Goal: Information Seeking & Learning: Learn about a topic

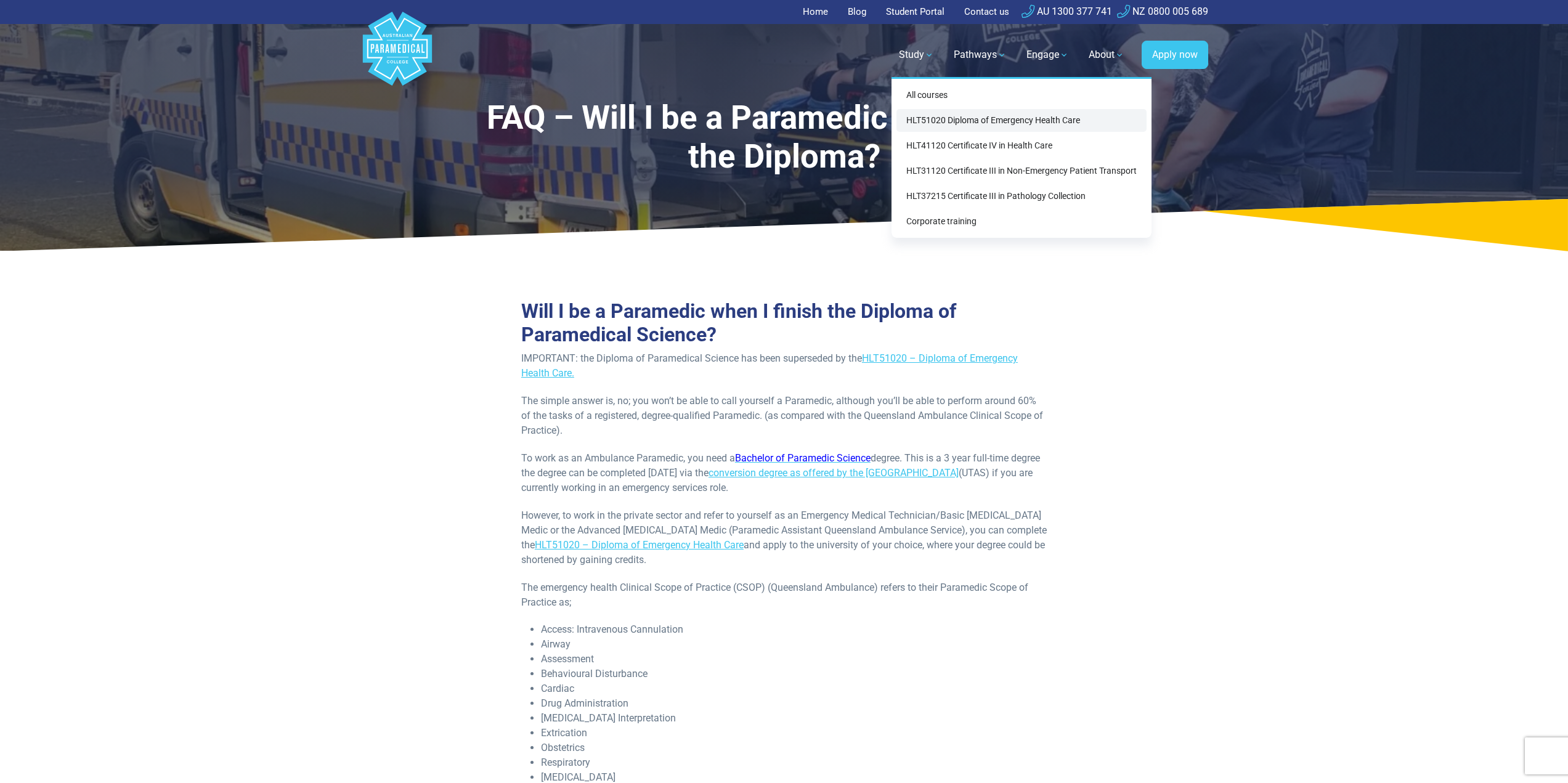
click at [967, 119] on link "HLT51020 Diploma of Emergency Health Care" at bounding box center [1021, 120] width 250 height 23
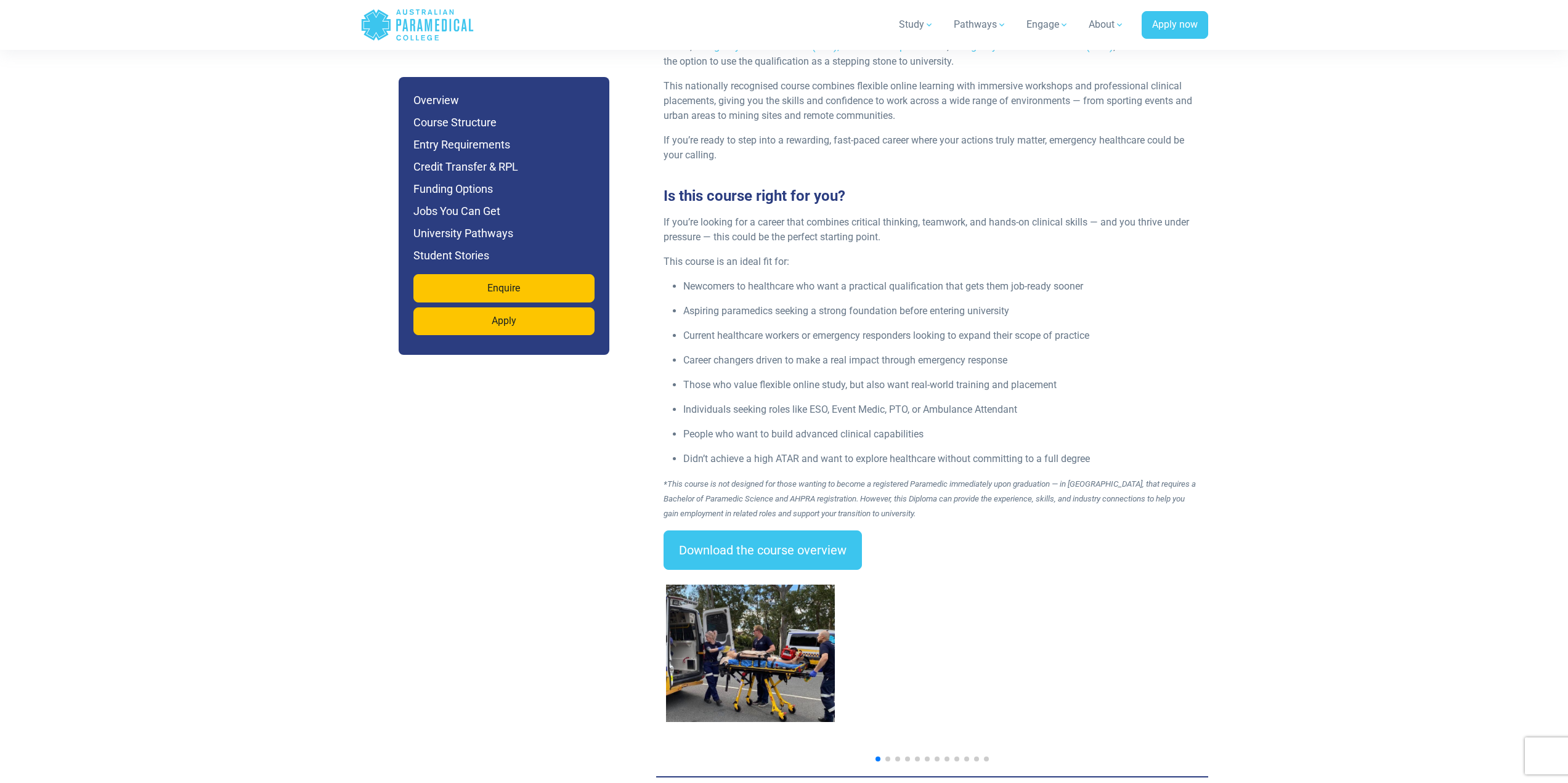
scroll to position [1725, 0]
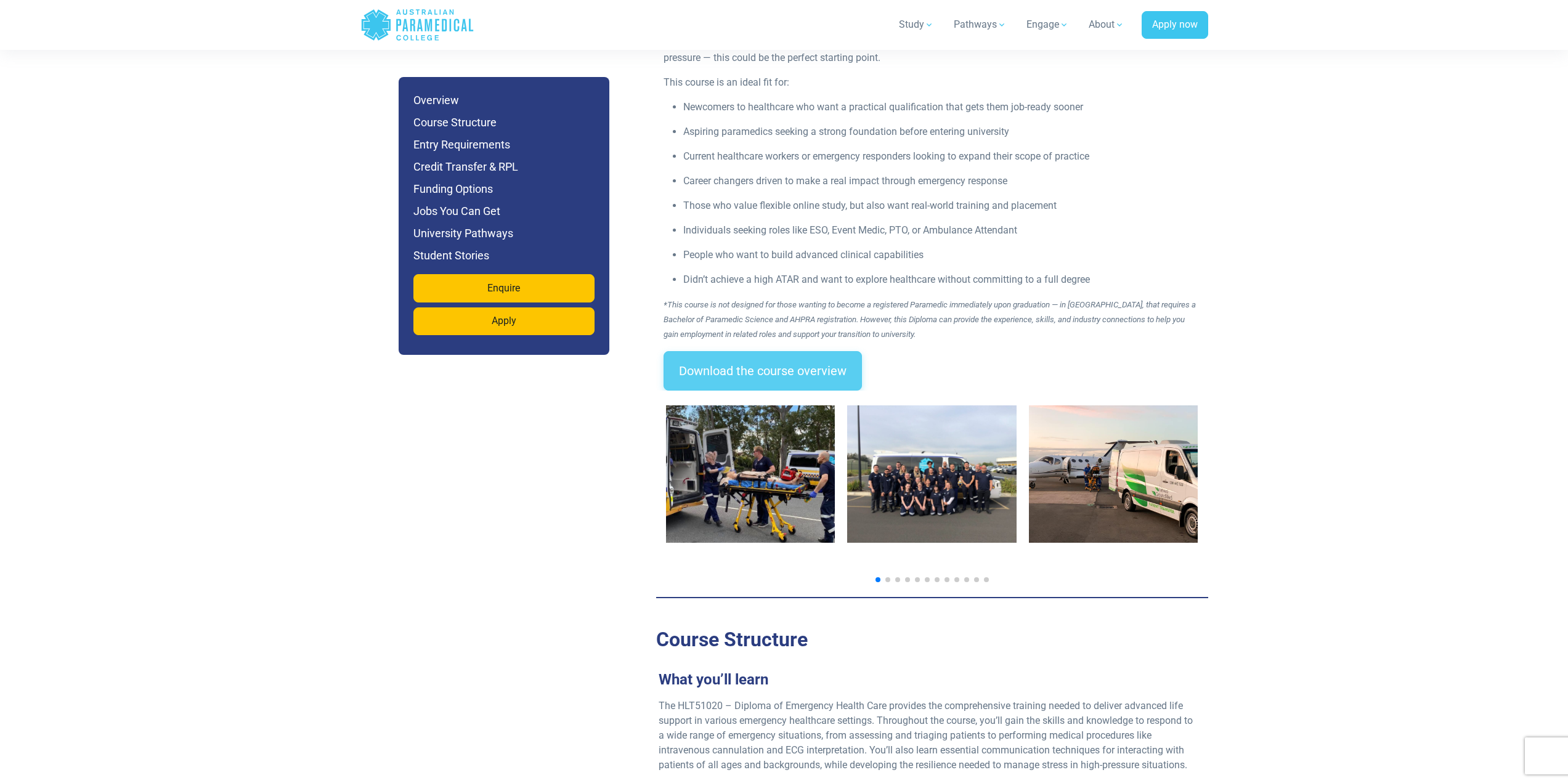
click at [806, 351] on link "Download the course overview" at bounding box center [763, 371] width 198 height 40
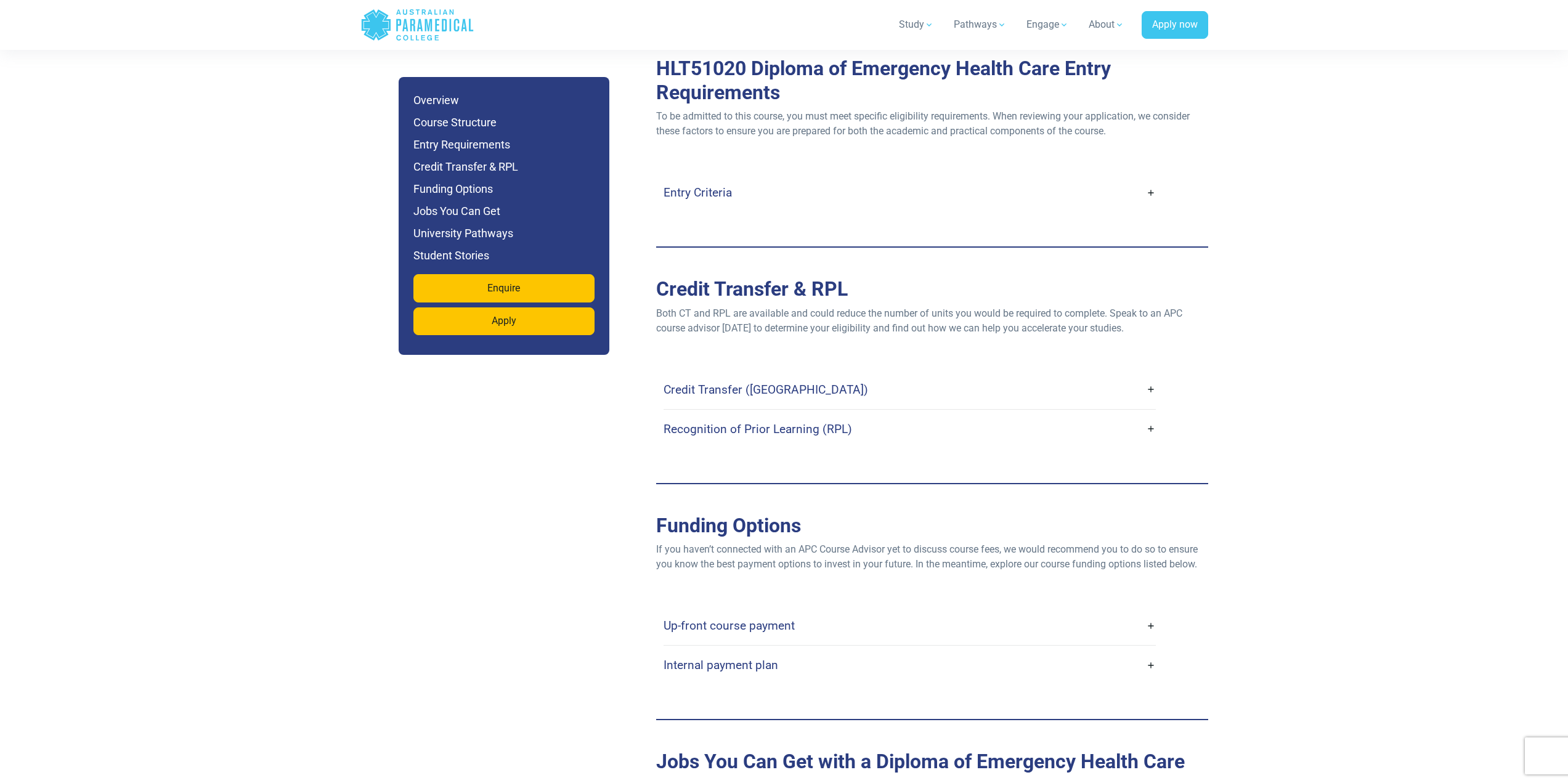
scroll to position [3412, 0]
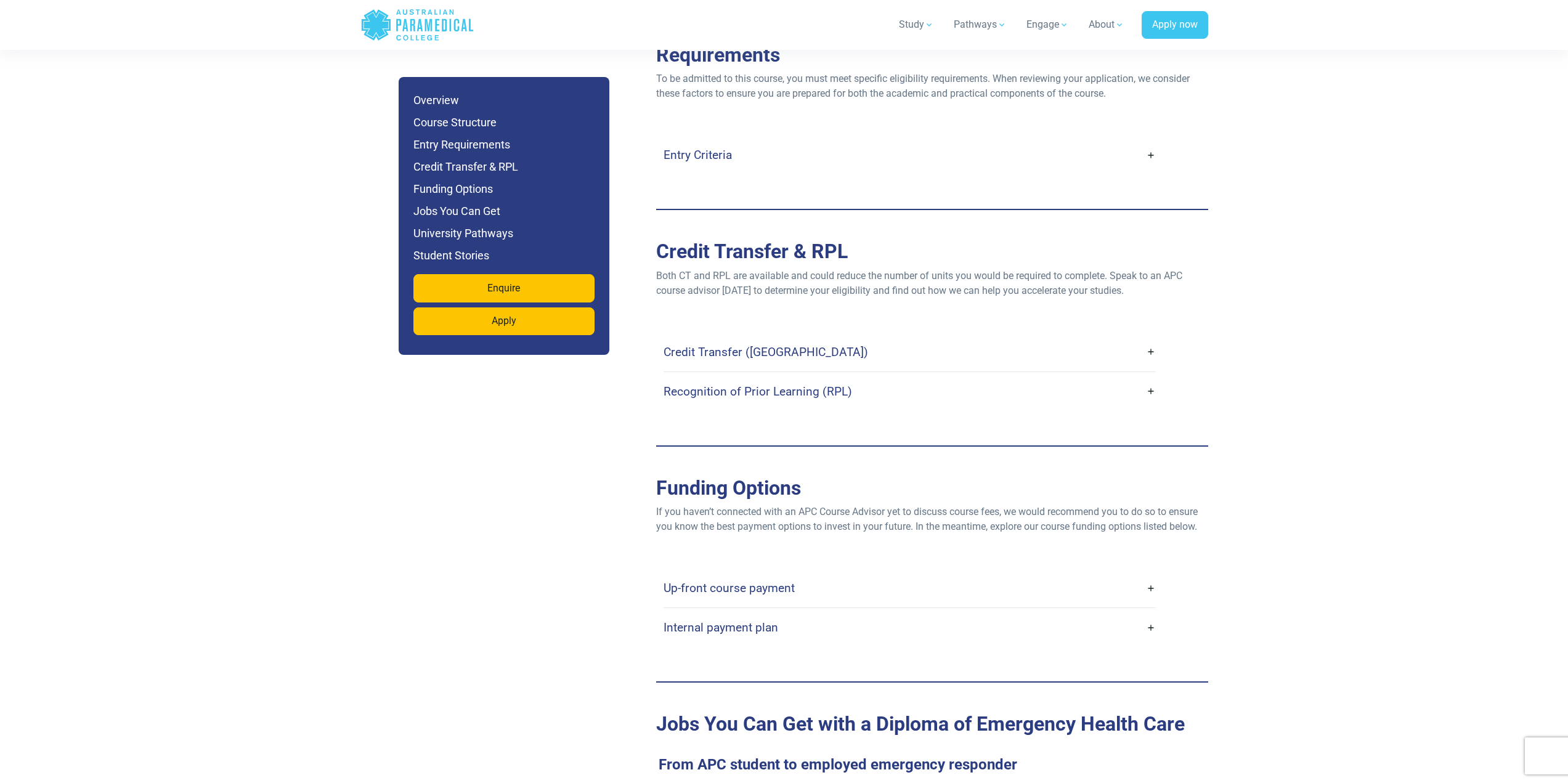
click at [1147, 573] on link "Up-front course payment" at bounding box center [910, 588] width 492 height 29
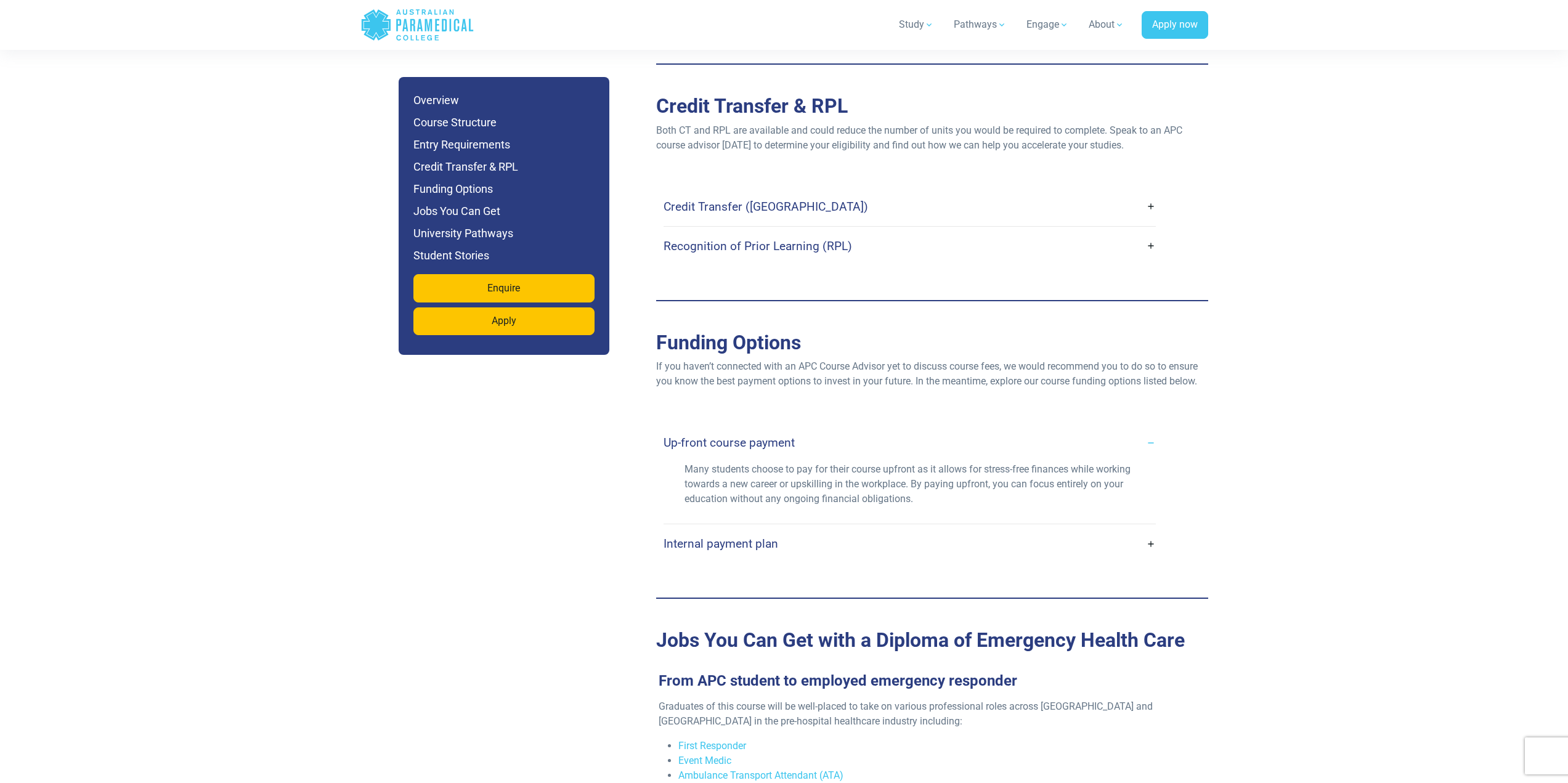
scroll to position [3596, 0]
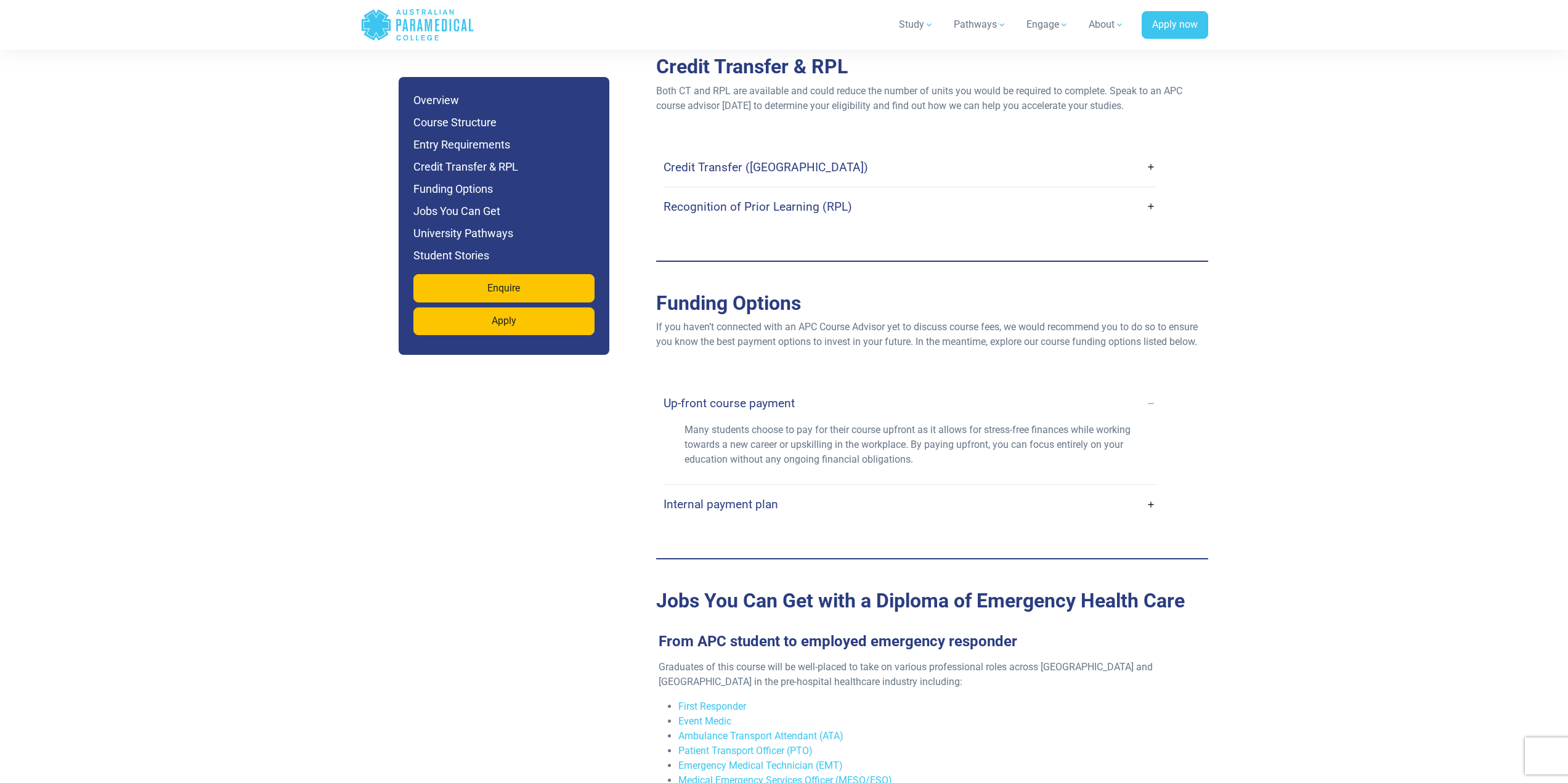
click at [1146, 490] on link "Internal payment plan" at bounding box center [910, 504] width 492 height 29
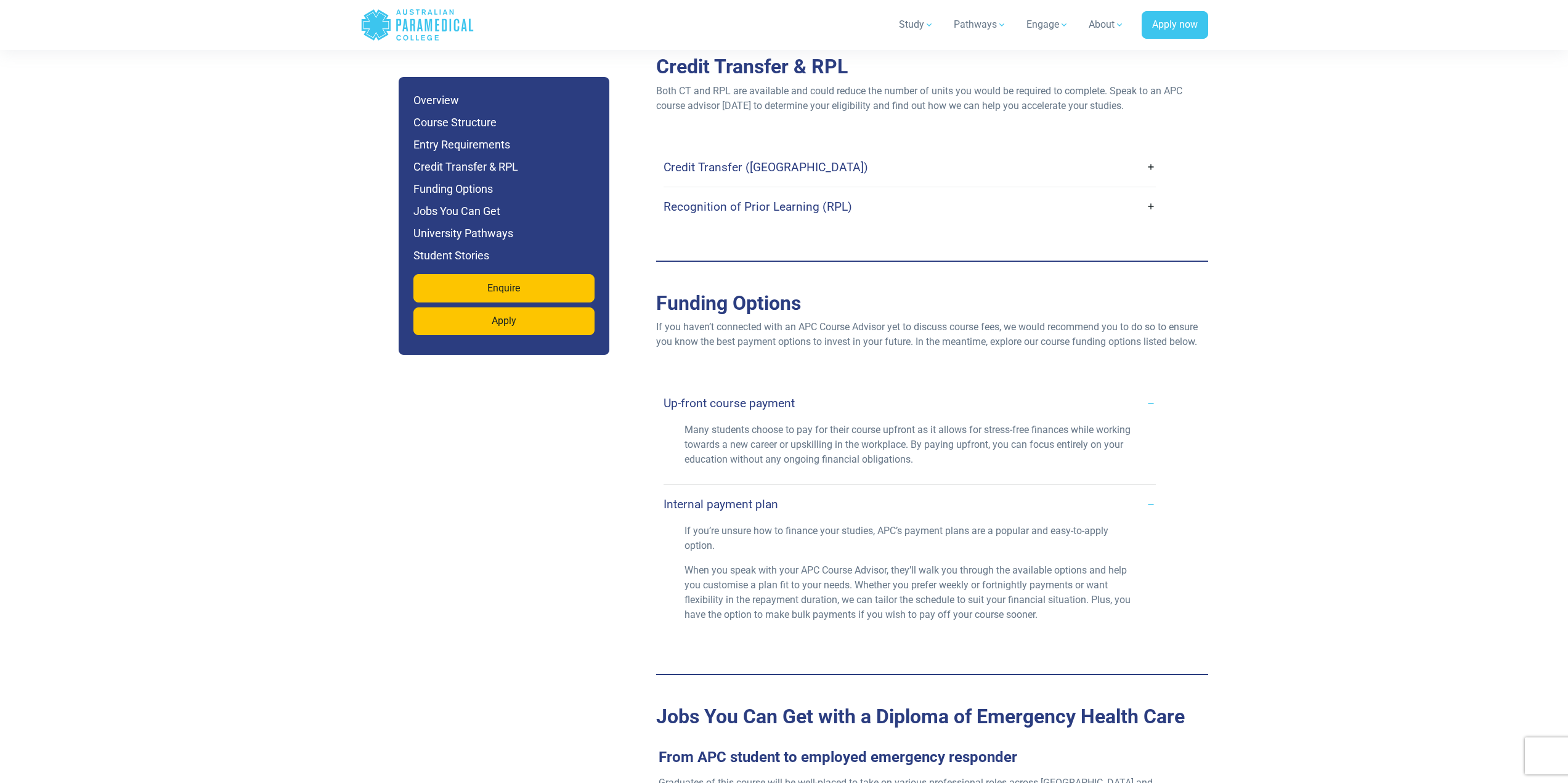
click at [1146, 490] on link "Internal payment plan" at bounding box center [910, 504] width 492 height 29
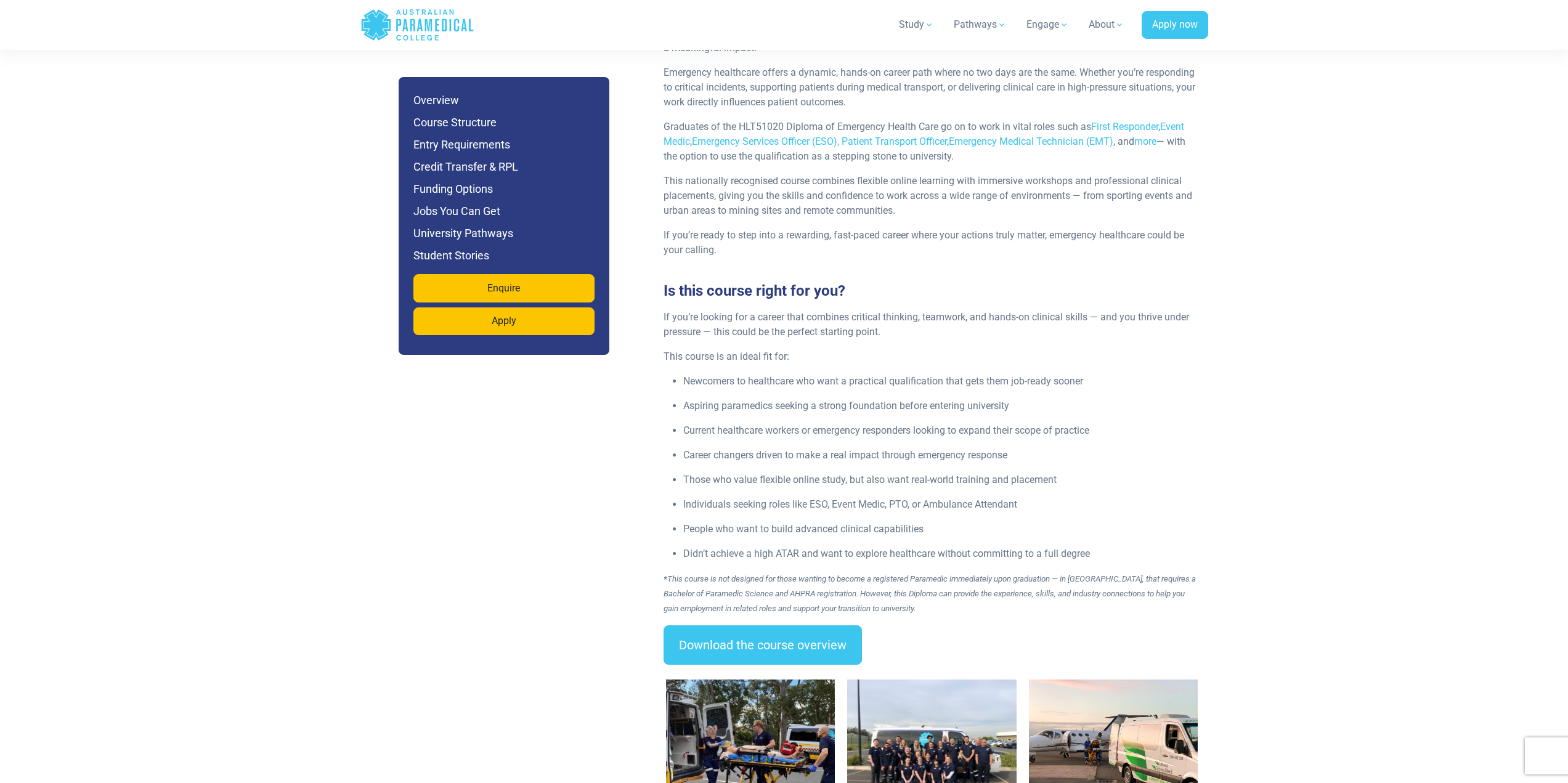
scroll to position [1478, 0]
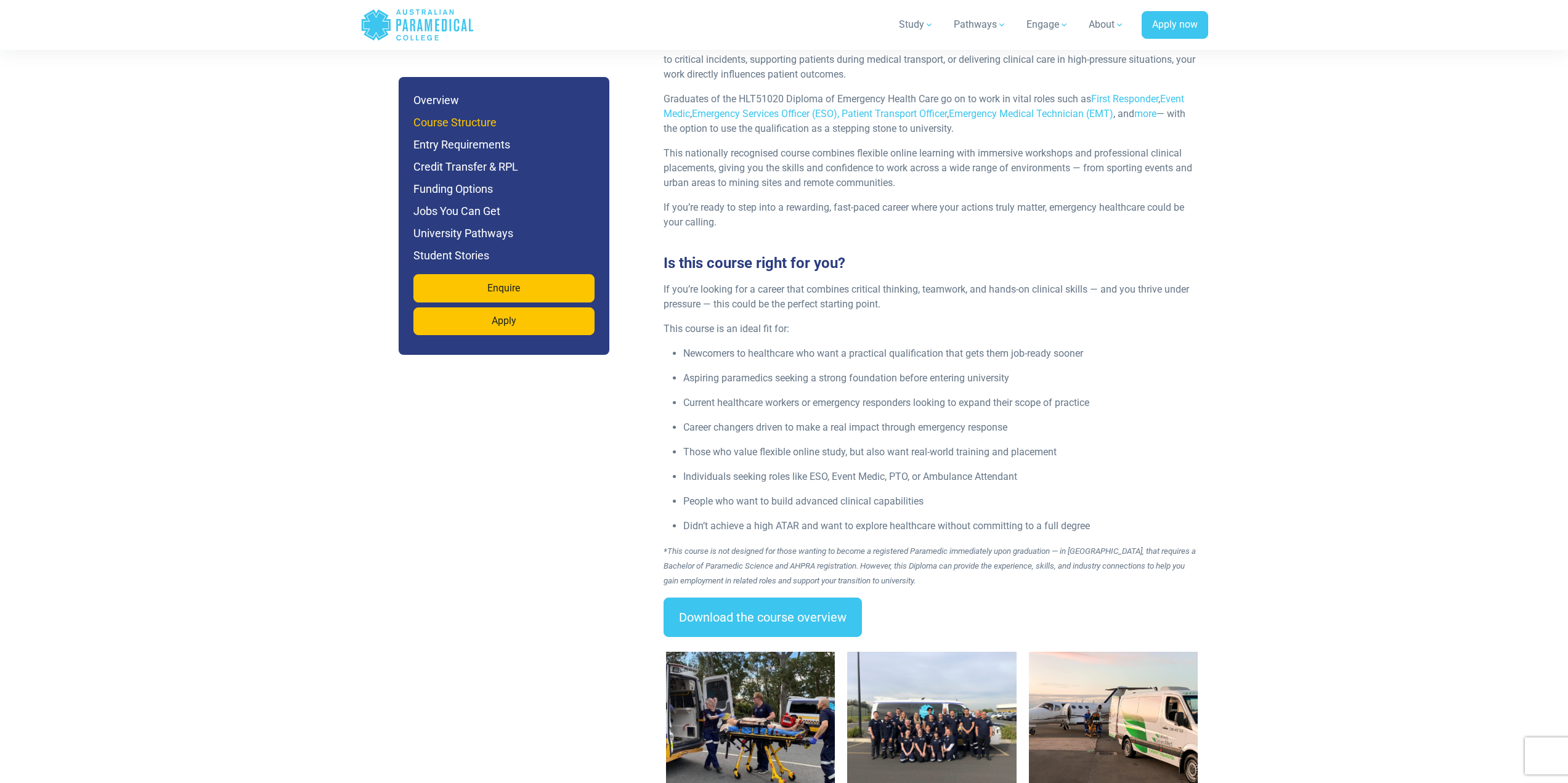
click at [461, 119] on h6 "Course Structure" at bounding box center [504, 123] width 181 height 17
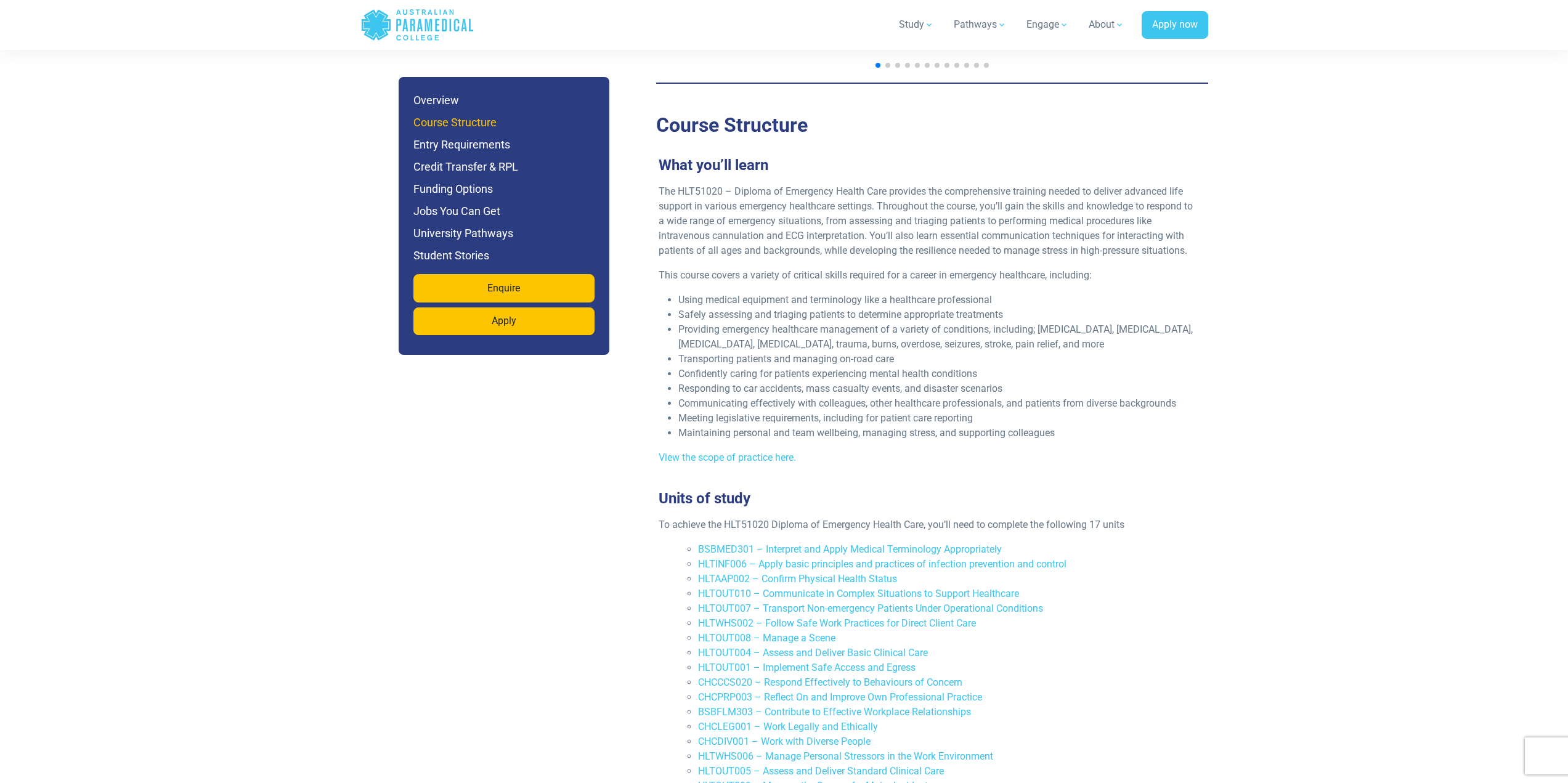
scroll to position [2261, 0]
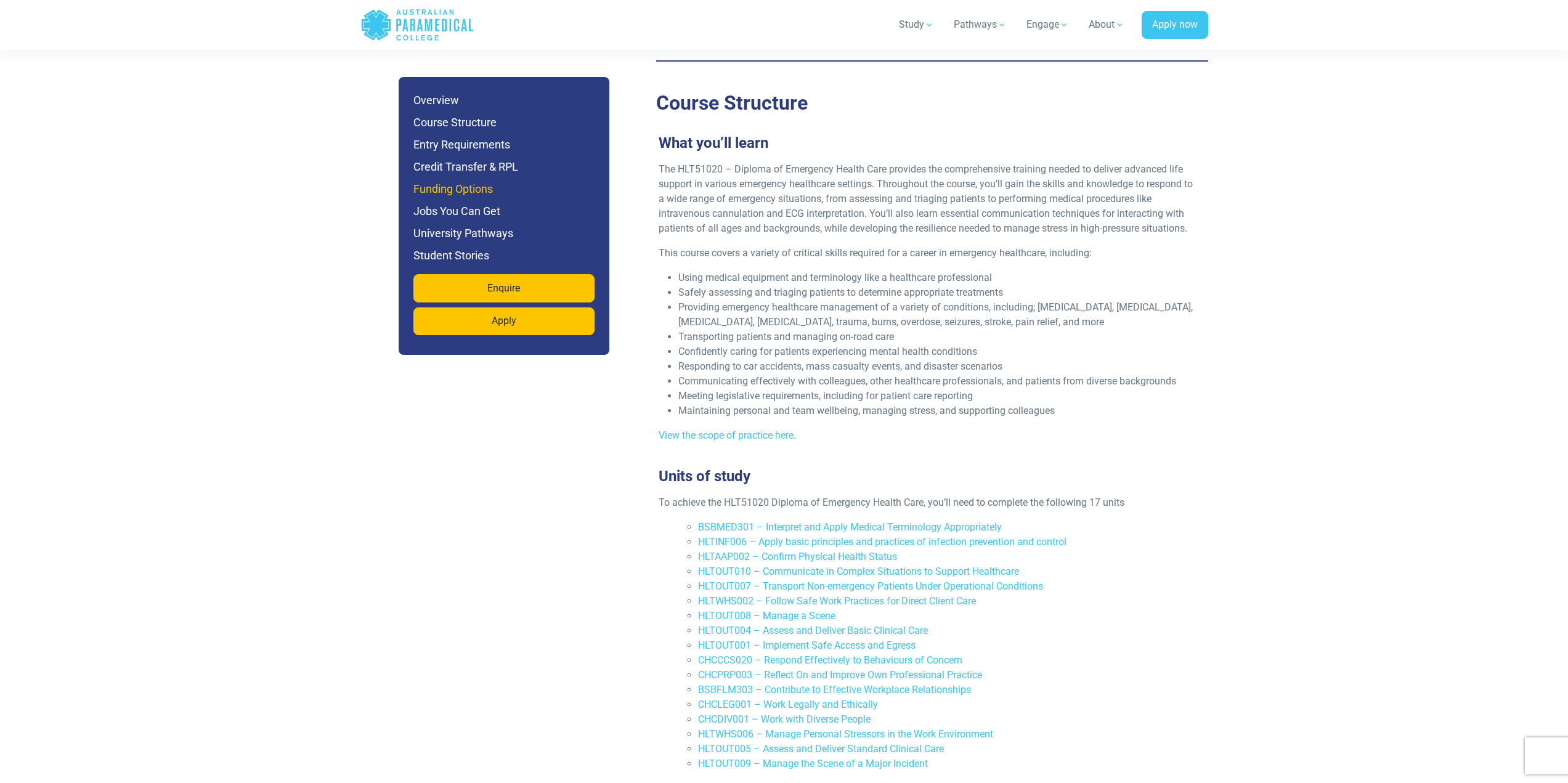
click at [448, 190] on h6 "Funding Options" at bounding box center [504, 189] width 181 height 17
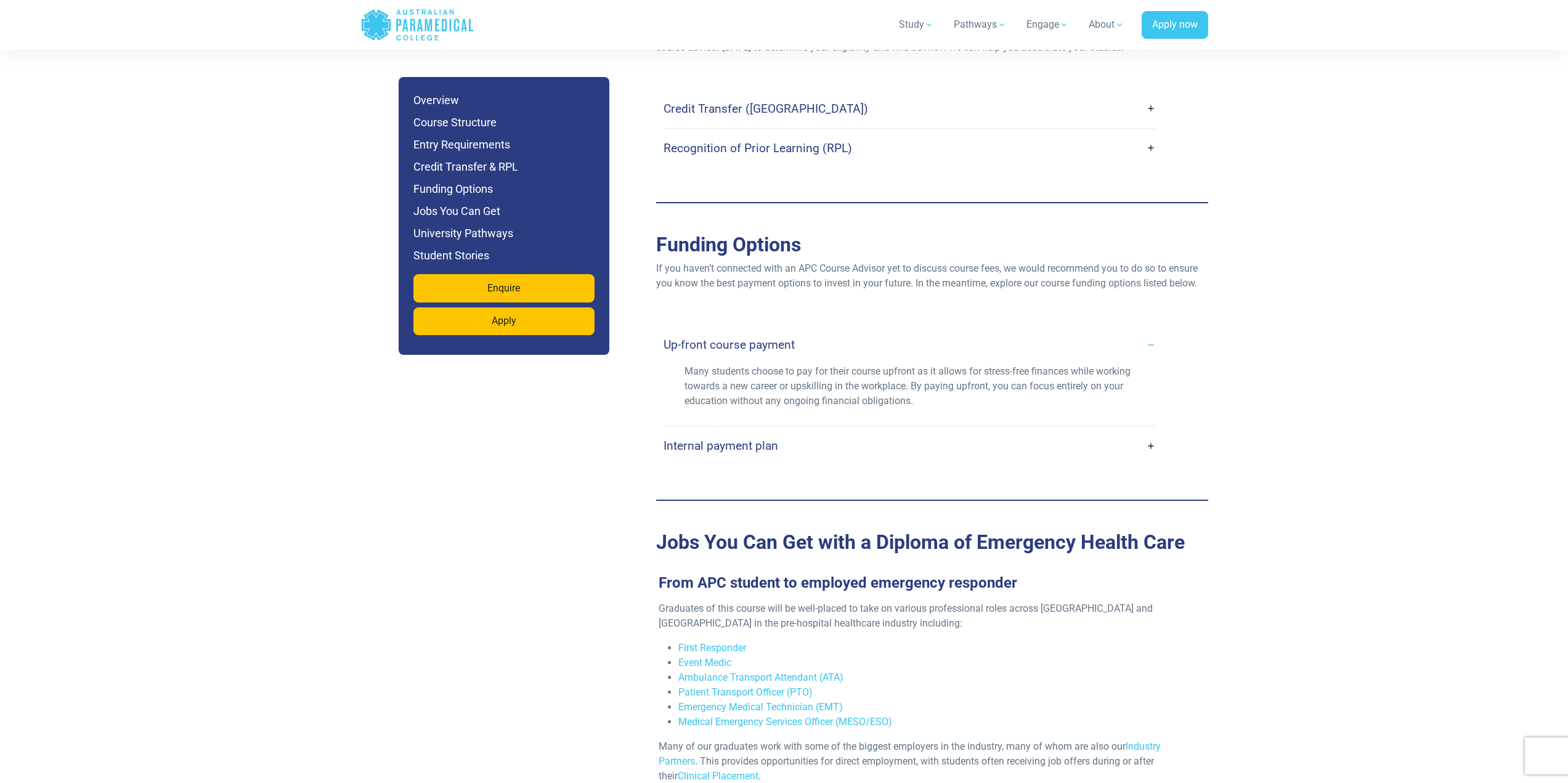
scroll to position [3611, 0]
